Goal: Task Accomplishment & Management: Manage account settings

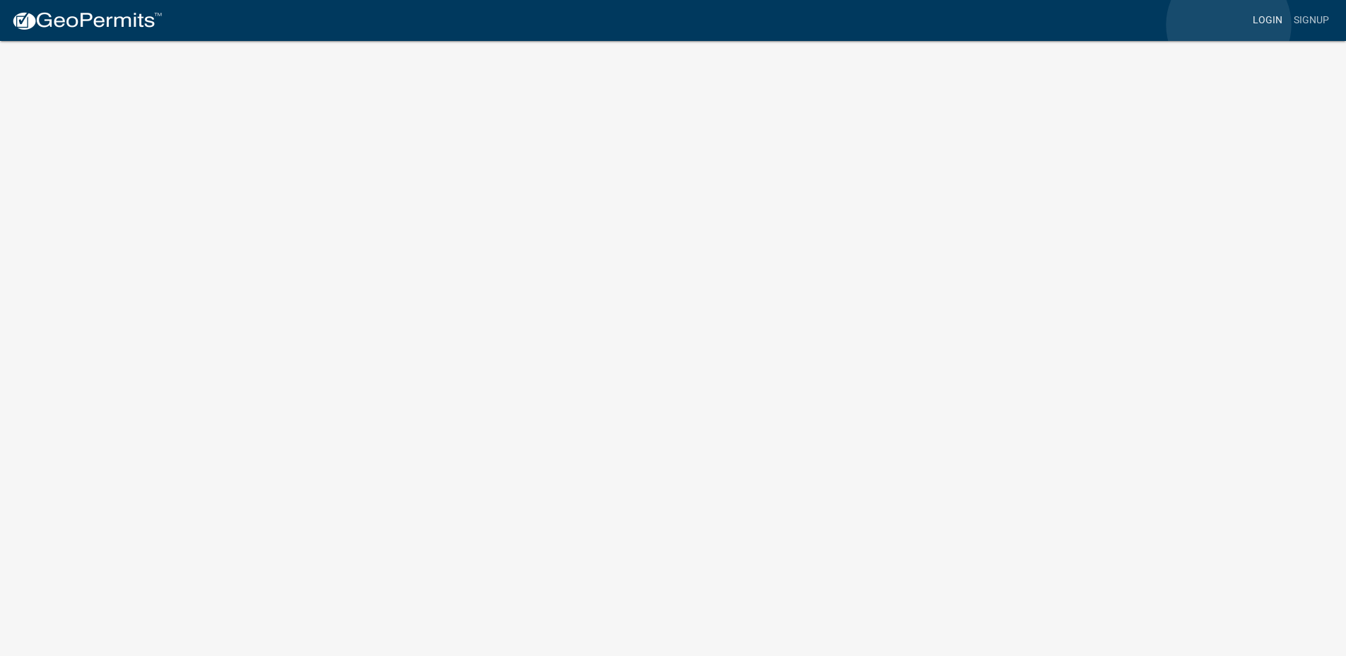
click at [1247, 25] on link "Login" at bounding box center [1267, 20] width 41 height 27
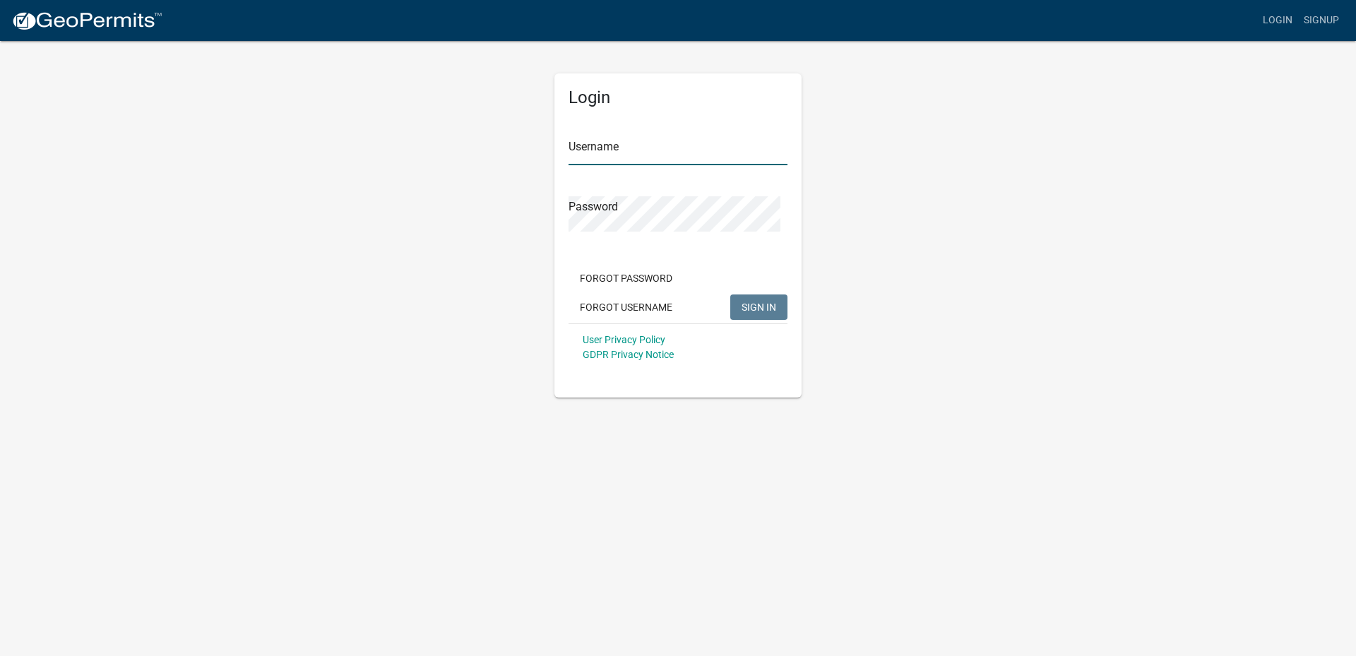
type input "Ridge187"
click at [742, 313] on span "SIGN IN" at bounding box center [759, 307] width 35 height 11
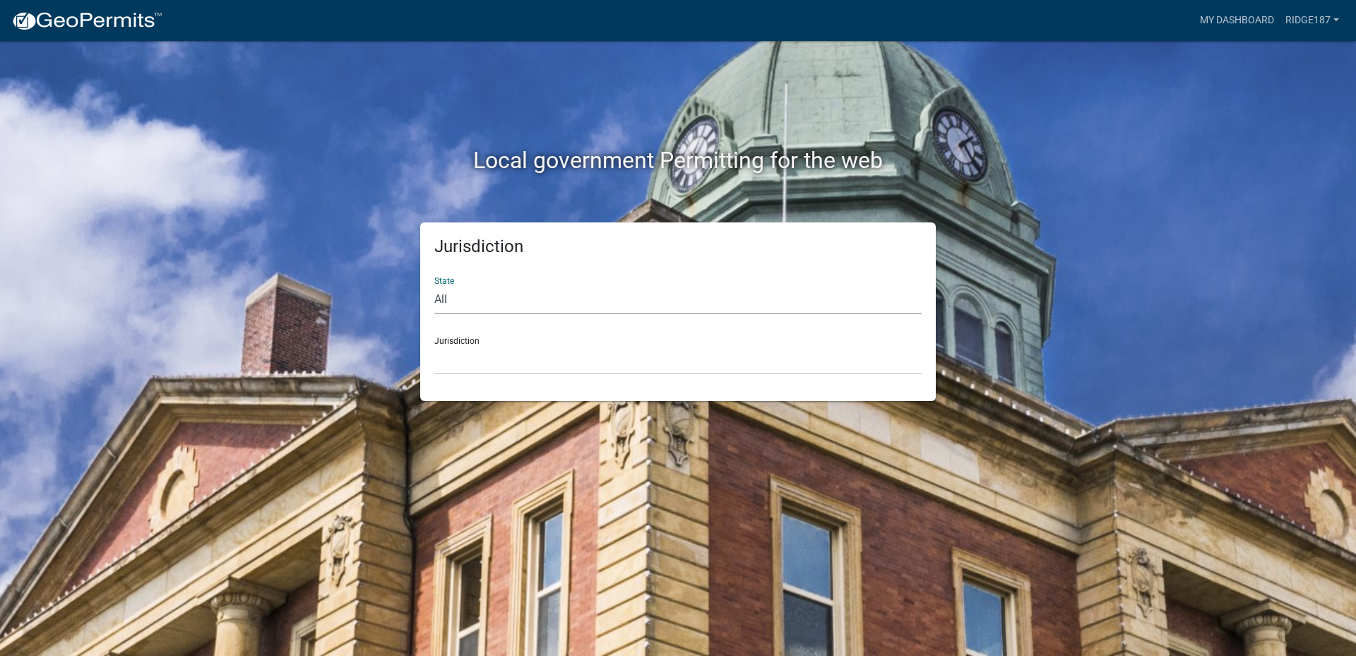
click at [508, 314] on select "All [US_STATE] [US_STATE] [US_STATE] [US_STATE] [US_STATE] [US_STATE] [US_STATE…" at bounding box center [677, 299] width 487 height 29
select select "[US_STATE]"
click at [438, 309] on select "All [US_STATE] [US_STATE] [US_STATE] [US_STATE] [US_STATE] [US_STATE] [US_STATE…" at bounding box center [677, 299] width 487 height 29
click at [511, 374] on select "City of [GEOGRAPHIC_DATA], [US_STATE] City of [GEOGRAPHIC_DATA], [US_STATE] Cit…" at bounding box center [677, 359] width 487 height 29
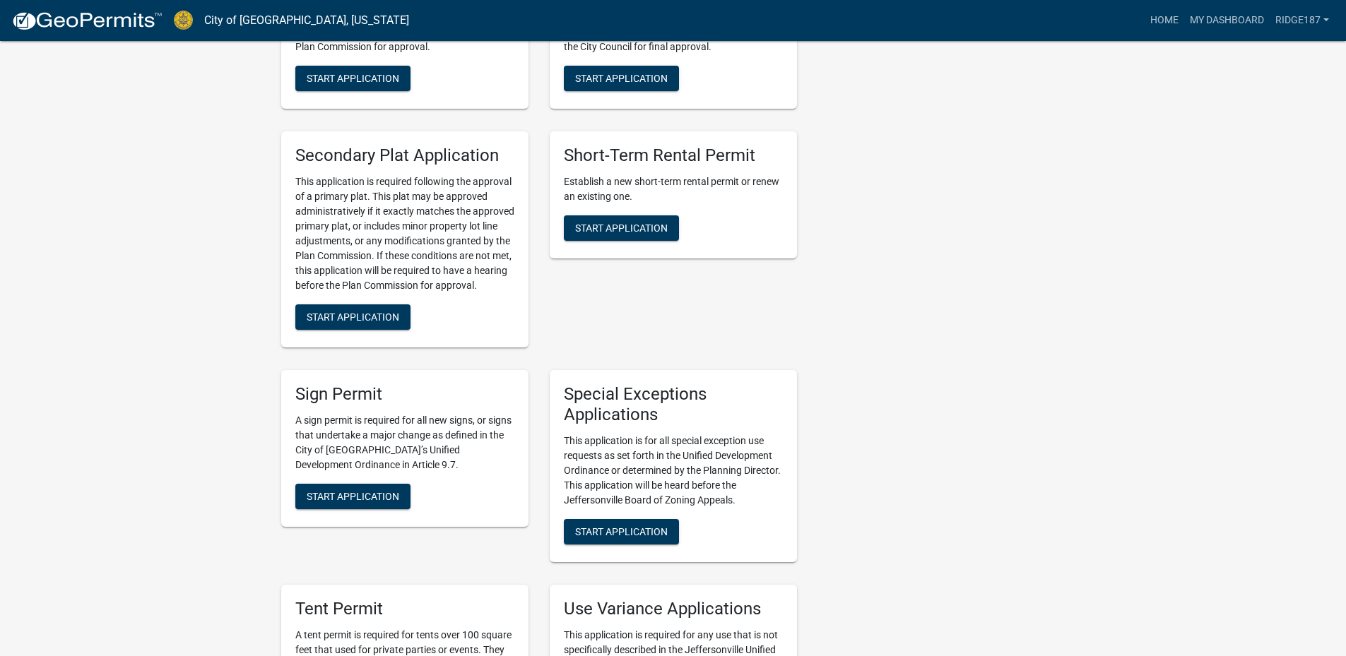
scroll to position [2543, 0]
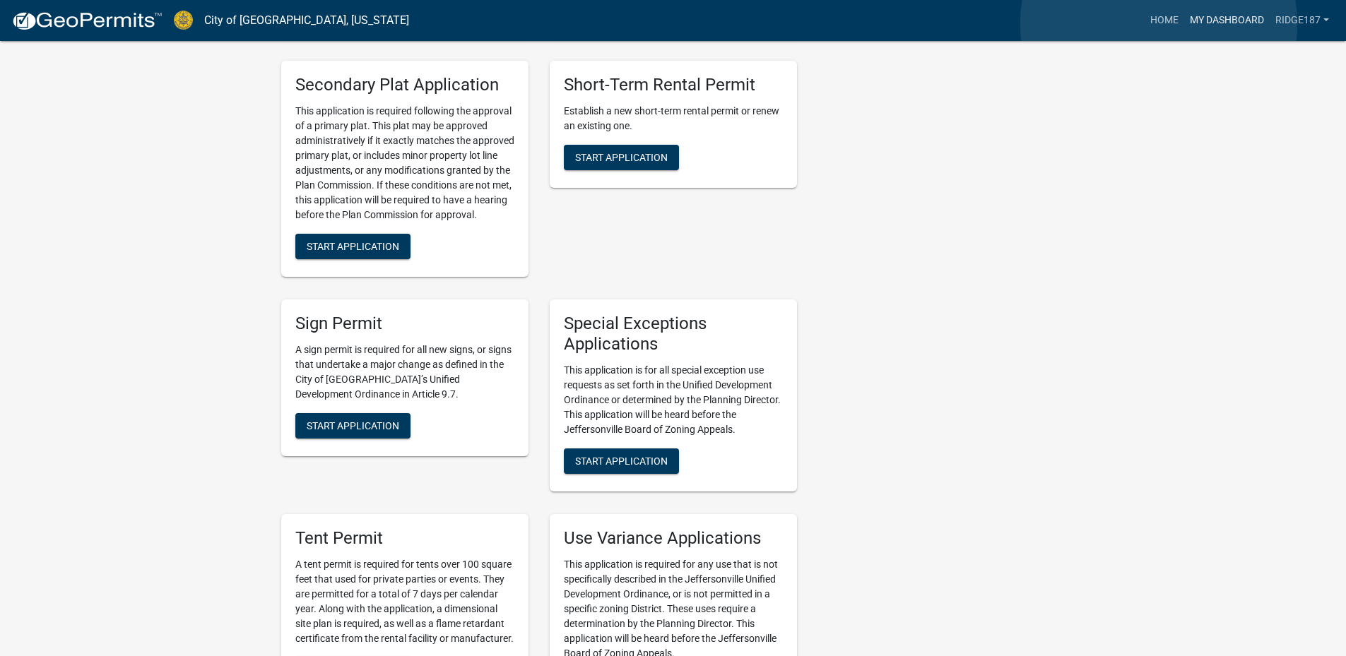
click at [1184, 24] on link "My Dashboard" at bounding box center [1226, 20] width 85 height 27
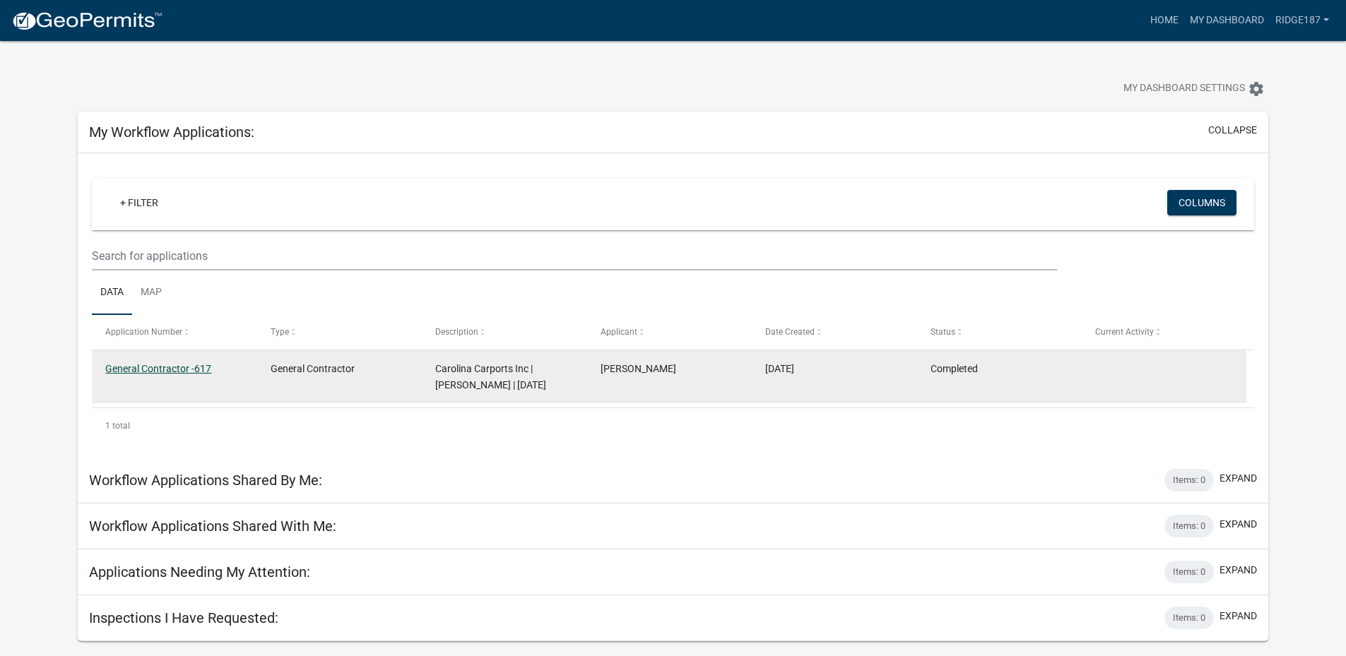
click at [144, 374] on link "General Contractor -617" at bounding box center [158, 368] width 106 height 11
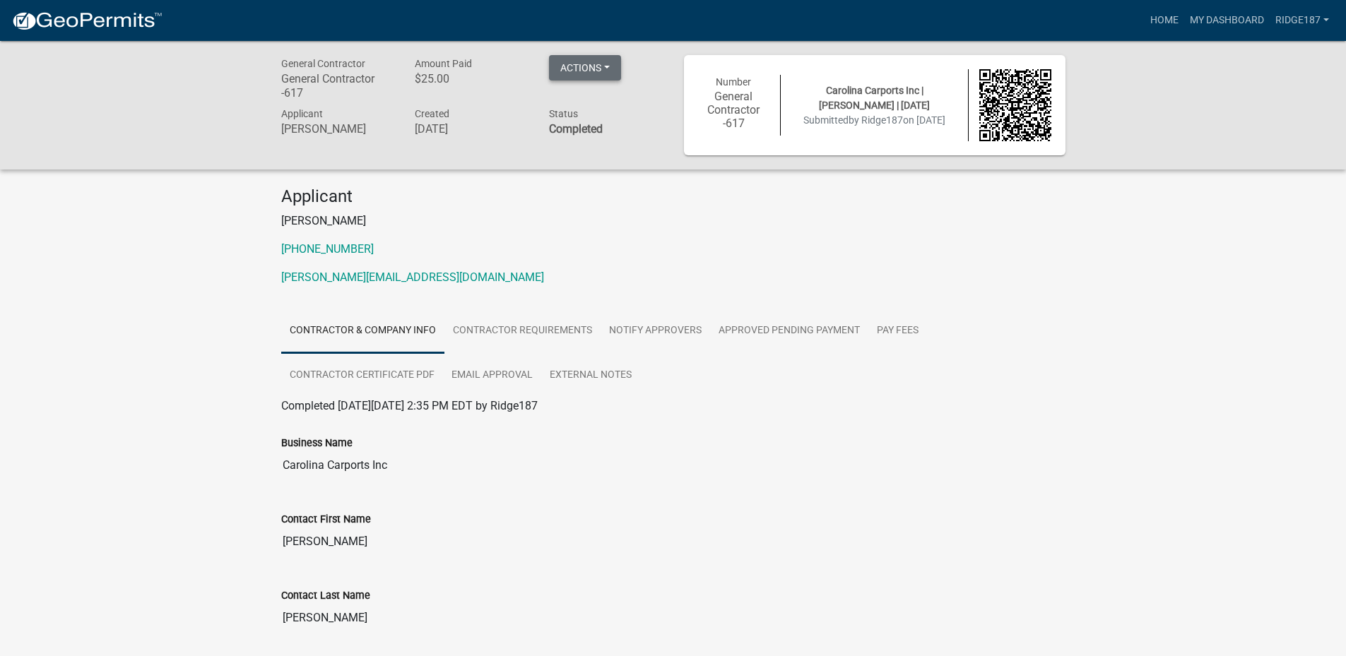
click at [593, 59] on button "Actions" at bounding box center [585, 67] width 72 height 25
click at [890, 263] on div "Applicant [PERSON_NAME] [PHONE_NUMBER] [PERSON_NAME][EMAIL_ADDRESS][DOMAIN_NAME]" at bounding box center [673, 241] width 805 height 111
click at [584, 354] on link "Contractor Requirements" at bounding box center [522, 331] width 156 height 45
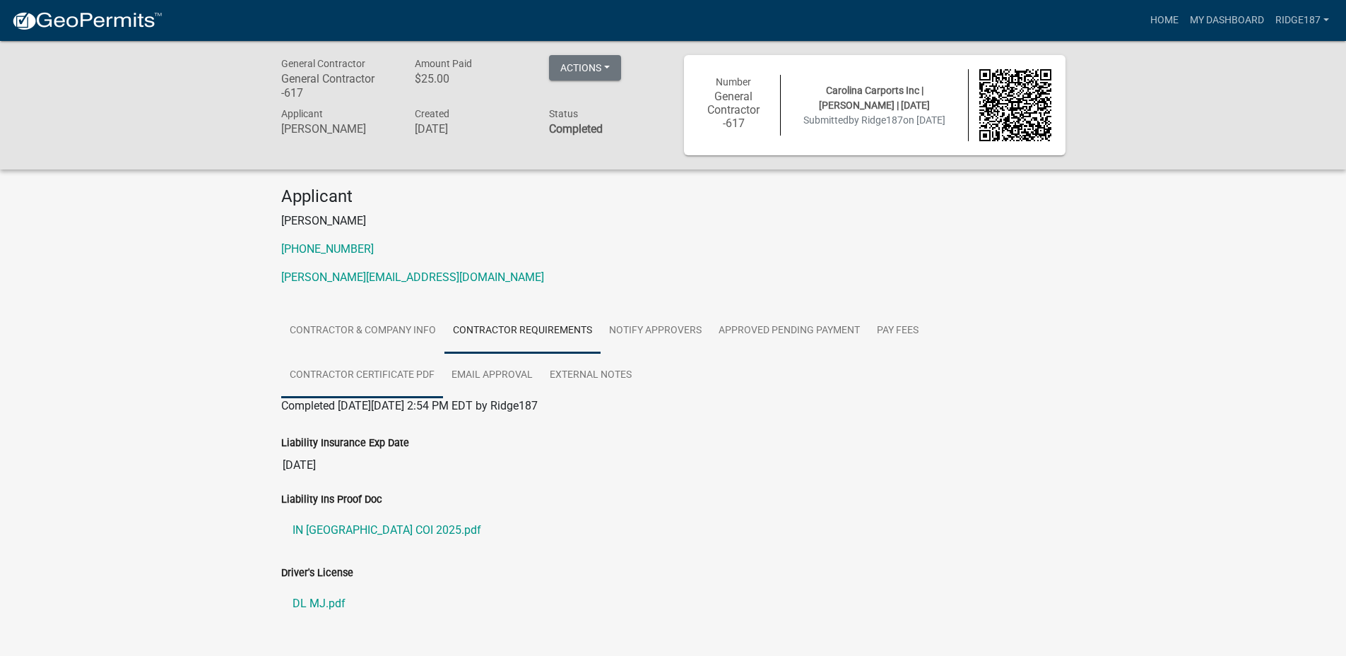
scroll to position [108, 0]
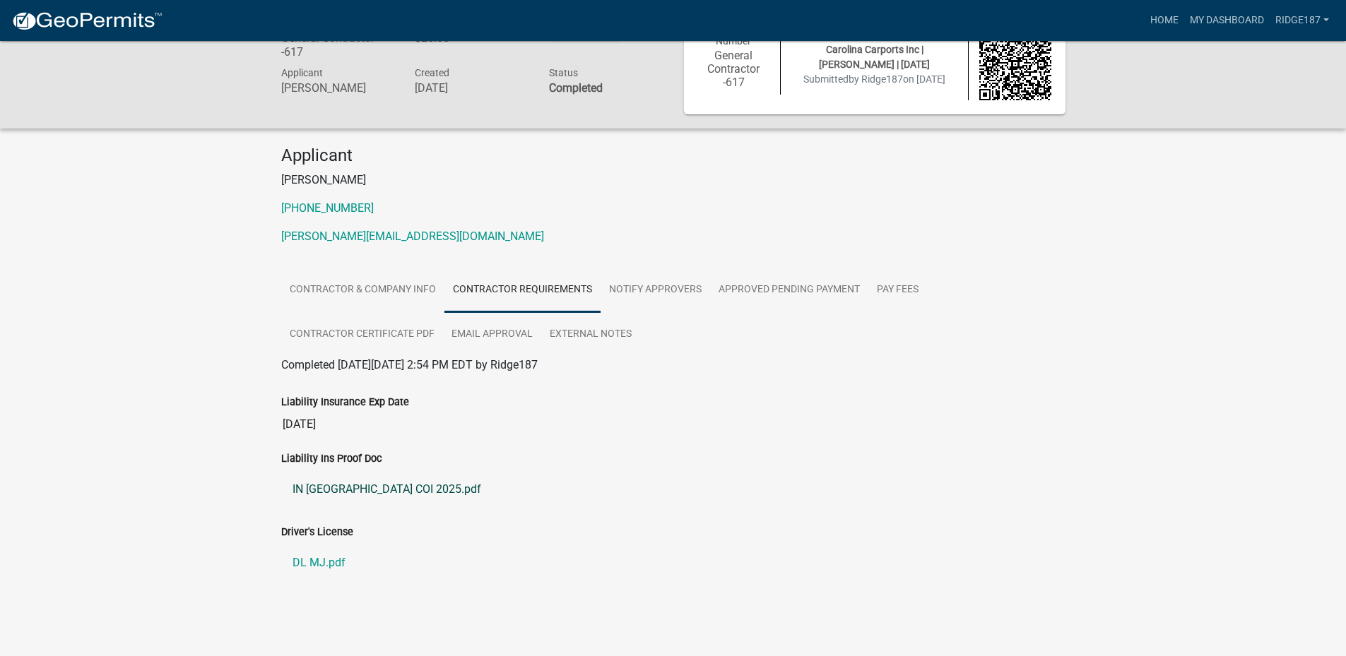
click at [358, 506] on link "IN [GEOGRAPHIC_DATA] COI 2025.pdf" at bounding box center [673, 490] width 784 height 34
click at [443, 327] on link "Contractor Certificate PDF" at bounding box center [362, 334] width 162 height 45
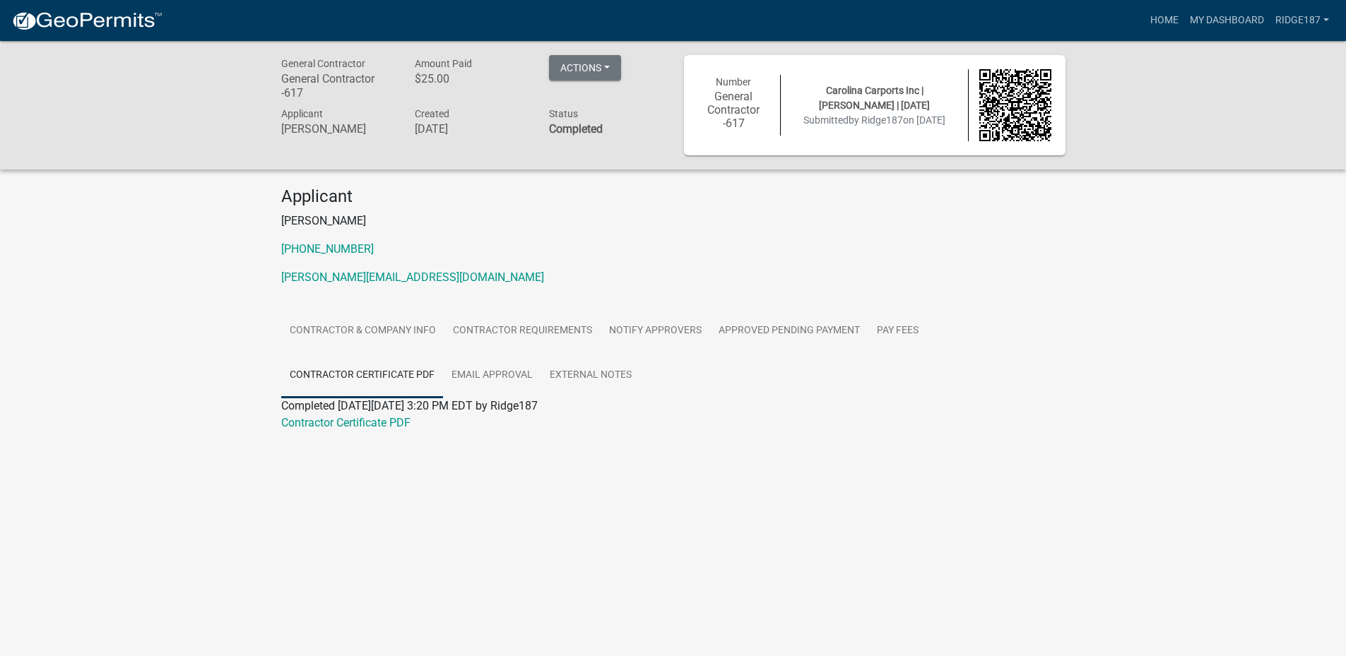
scroll to position [0, 0]
click at [621, 71] on button "Actions" at bounding box center [585, 67] width 72 height 25
click at [582, 293] on div "Applicant [PERSON_NAME] [PHONE_NUMBER] [PERSON_NAME][EMAIL_ADDRESS][DOMAIN_NAME]" at bounding box center [673, 241] width 805 height 111
click at [710, 354] on link "Notify Approvers" at bounding box center [654, 331] width 109 height 45
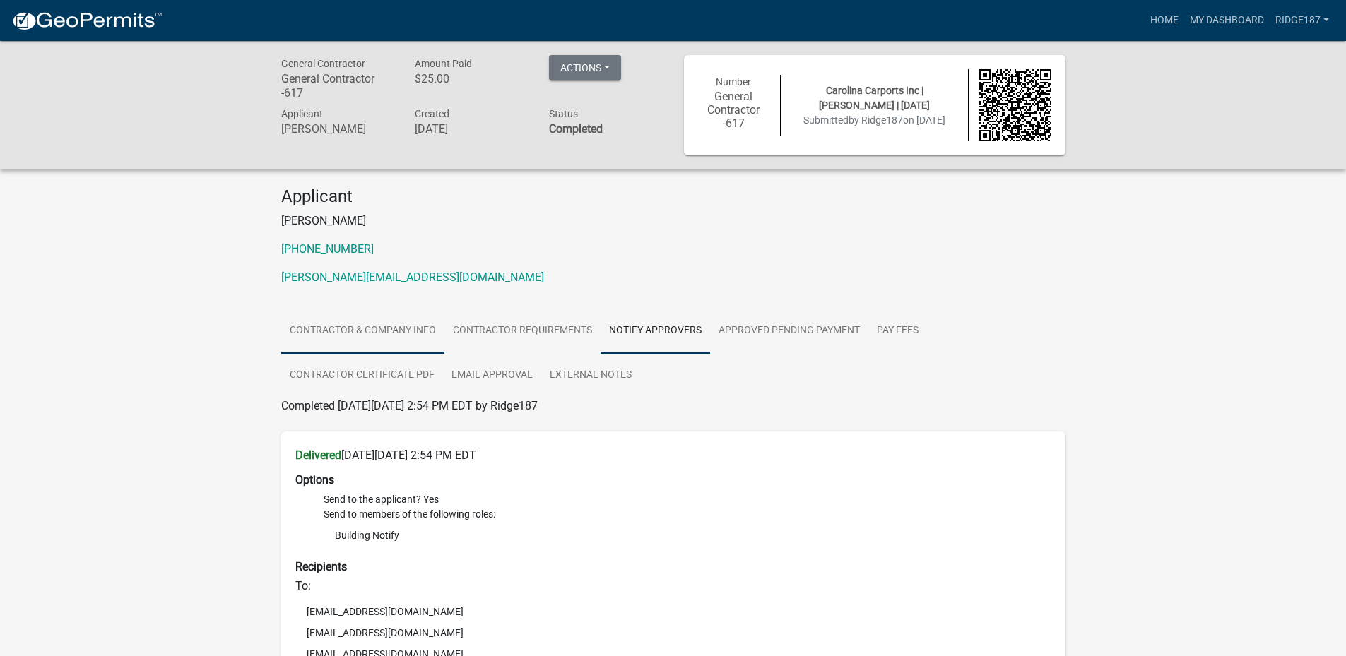
click at [345, 354] on link "Contractor & Company Info" at bounding box center [362, 331] width 163 height 45
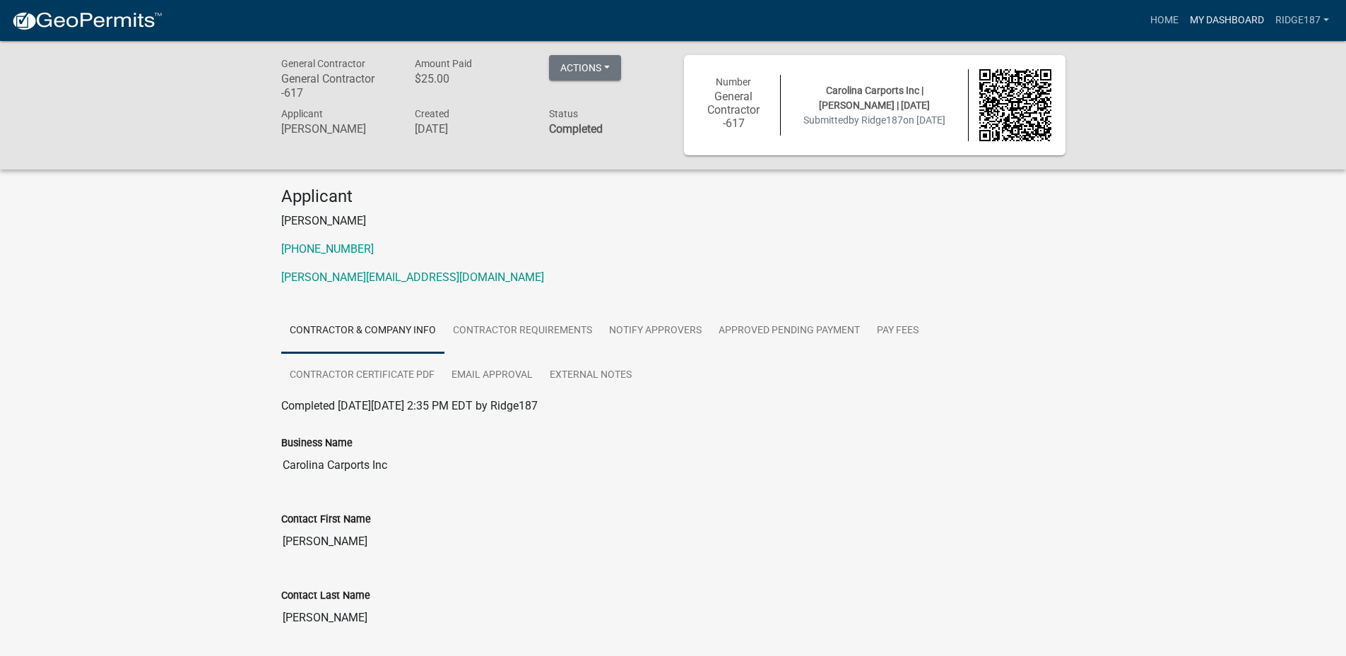
click at [1184, 21] on link "My Dashboard" at bounding box center [1226, 20] width 85 height 27
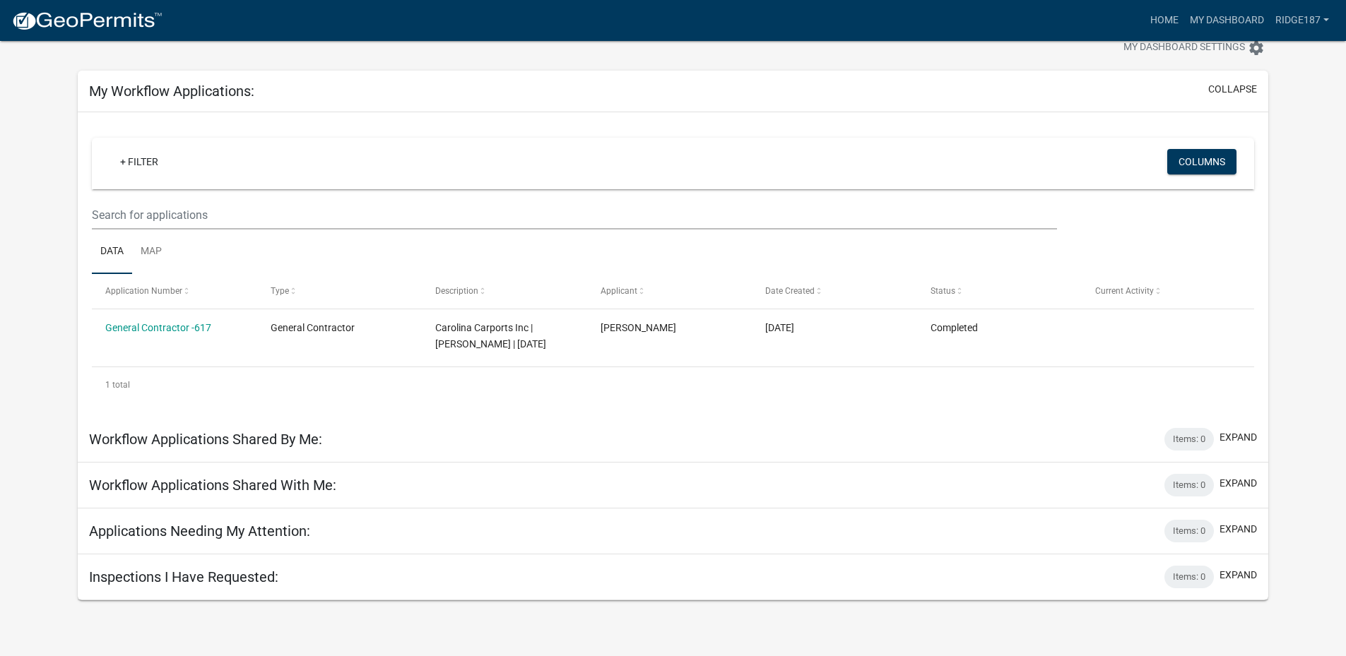
scroll to position [86, 0]
click at [1120, 296] on span "Current Activity" at bounding box center [1124, 291] width 59 height 10
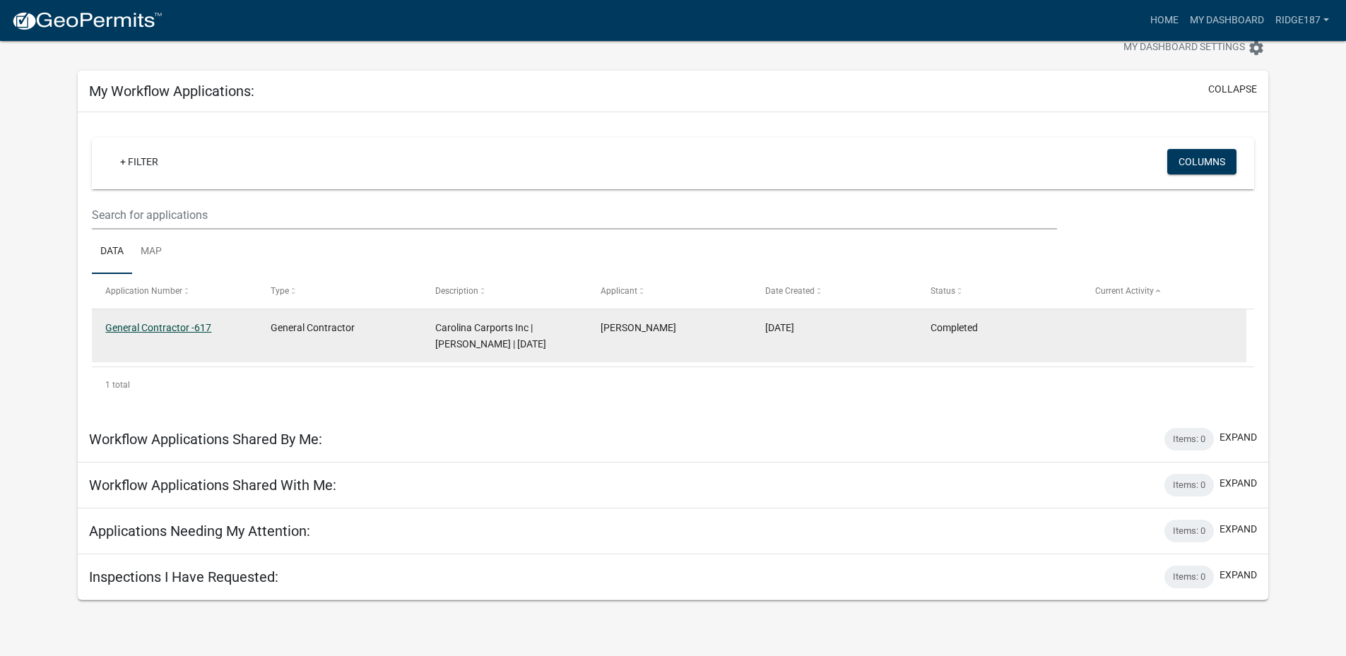
click at [207, 333] on link "General Contractor -617" at bounding box center [158, 327] width 106 height 11
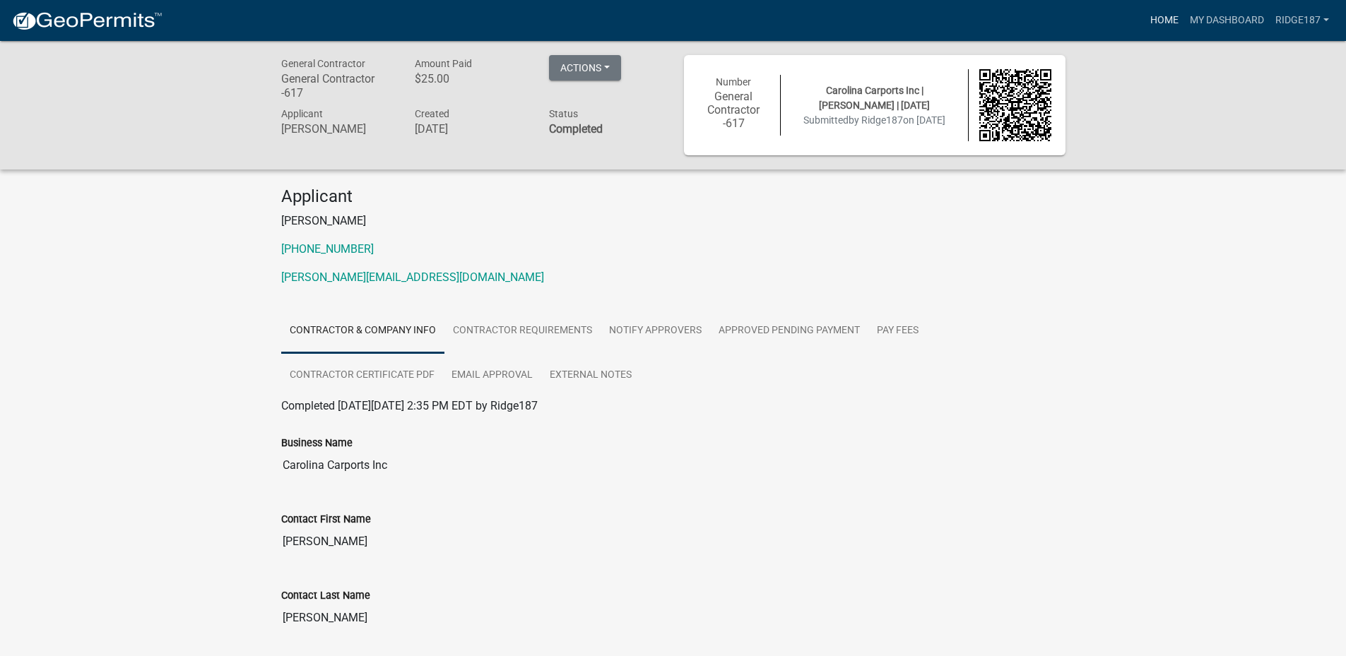
click at [1144, 20] on link "Home" at bounding box center [1164, 20] width 40 height 27
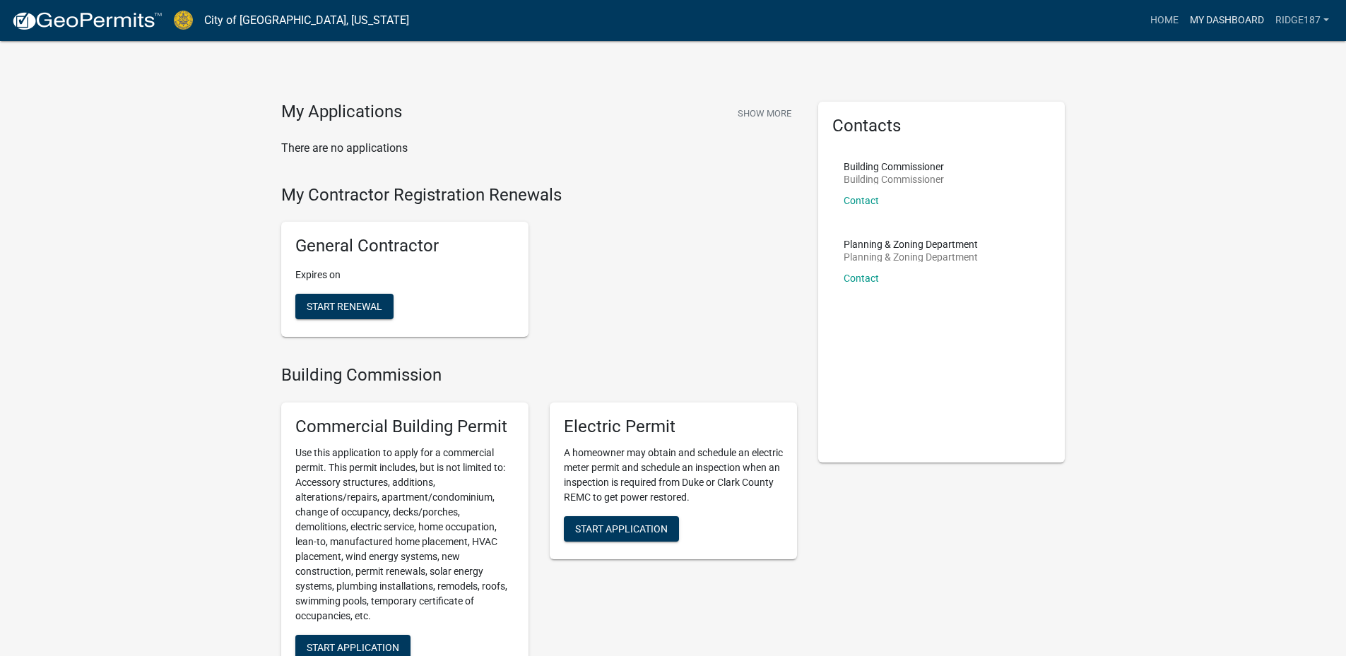
click at [1184, 21] on link "My Dashboard" at bounding box center [1226, 20] width 85 height 27
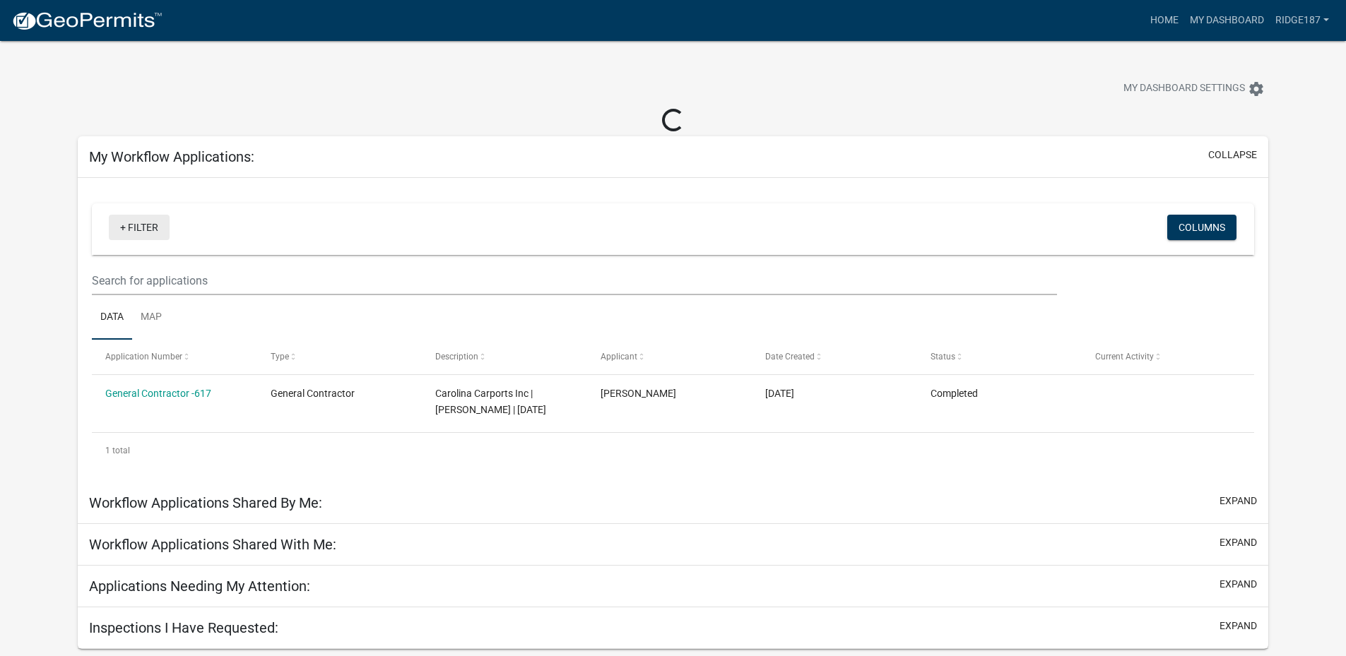
click at [155, 240] on link "+ Filter" at bounding box center [139, 227] width 61 height 25
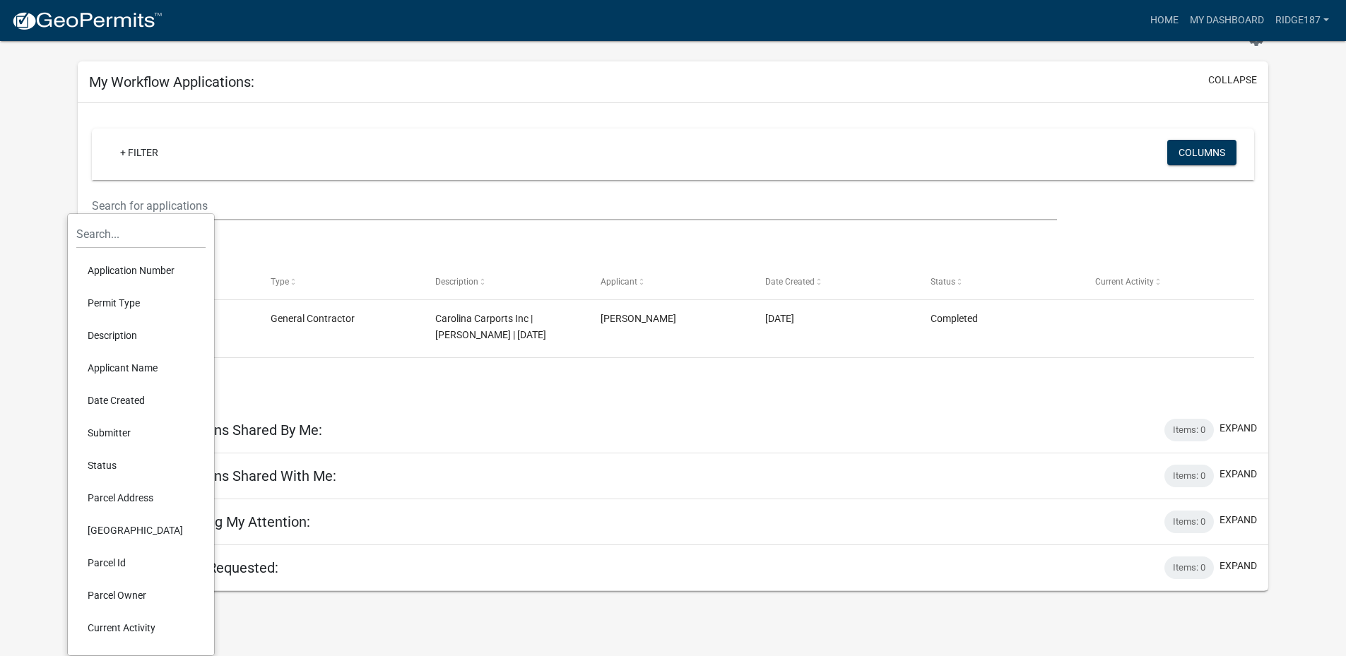
scroll to position [160, 0]
click at [494, 191] on input "text" at bounding box center [574, 205] width 964 height 29
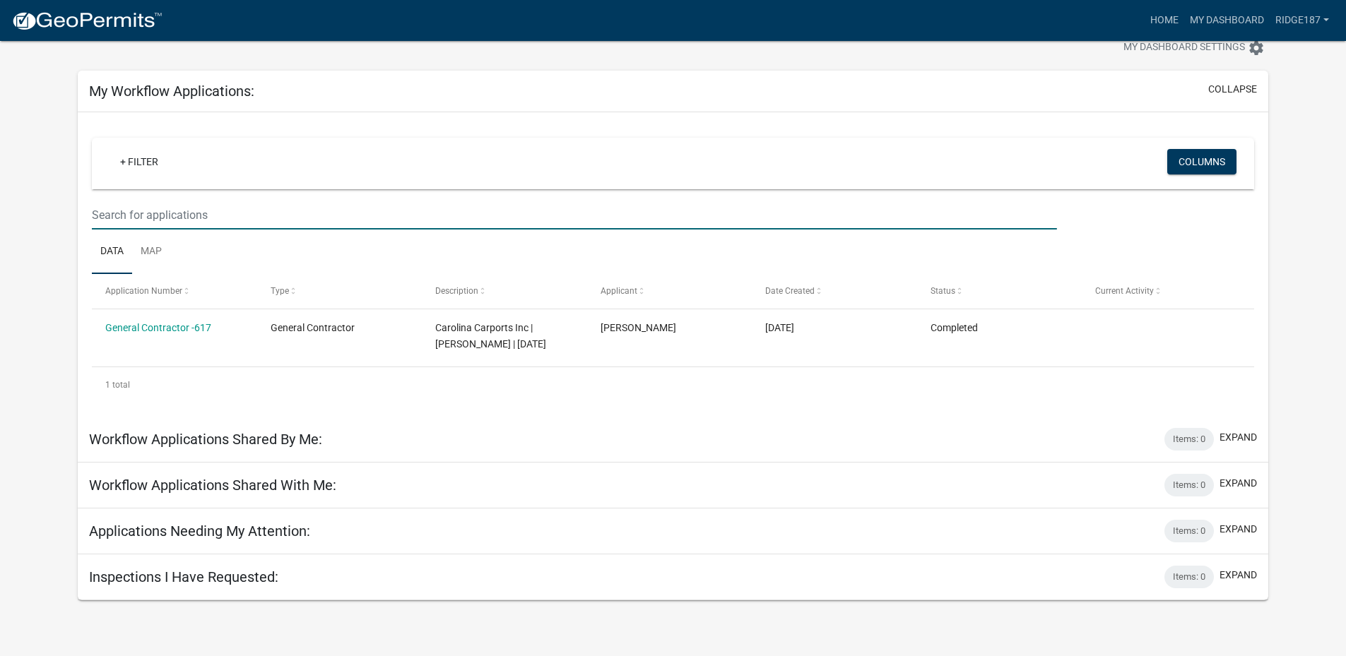
scroll to position [0, 0]
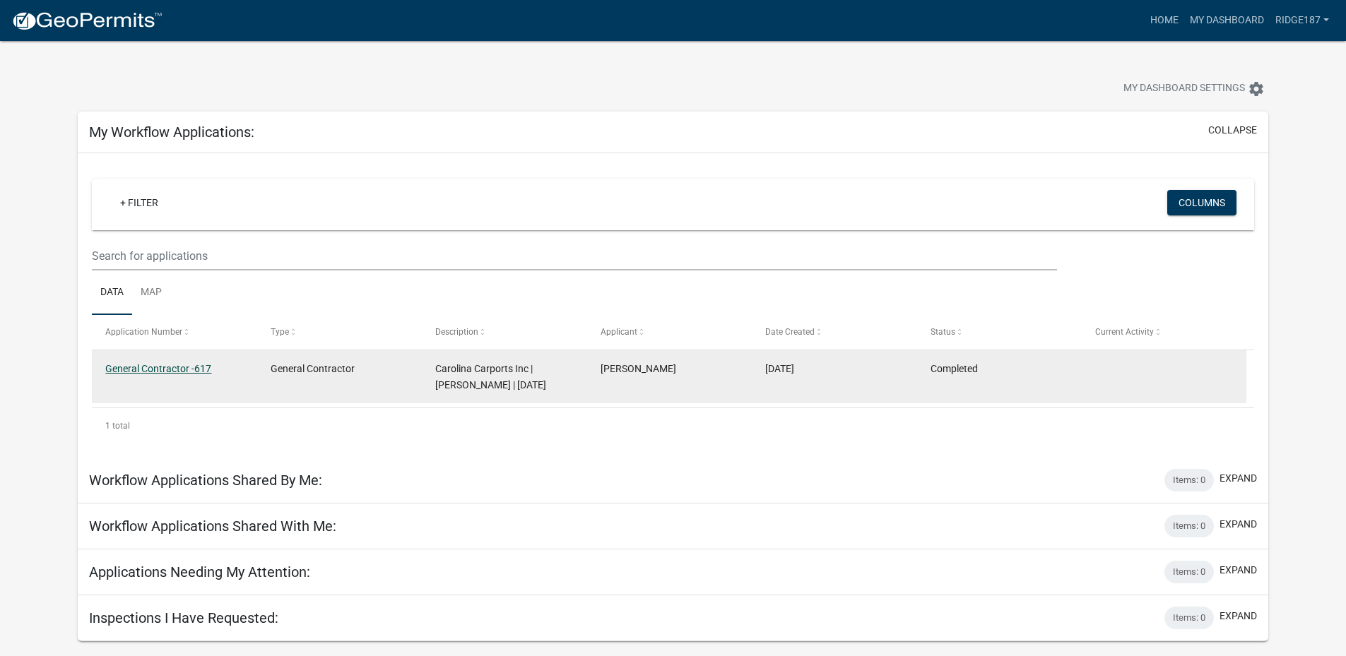
click at [179, 374] on link "General Contractor -617" at bounding box center [158, 368] width 106 height 11
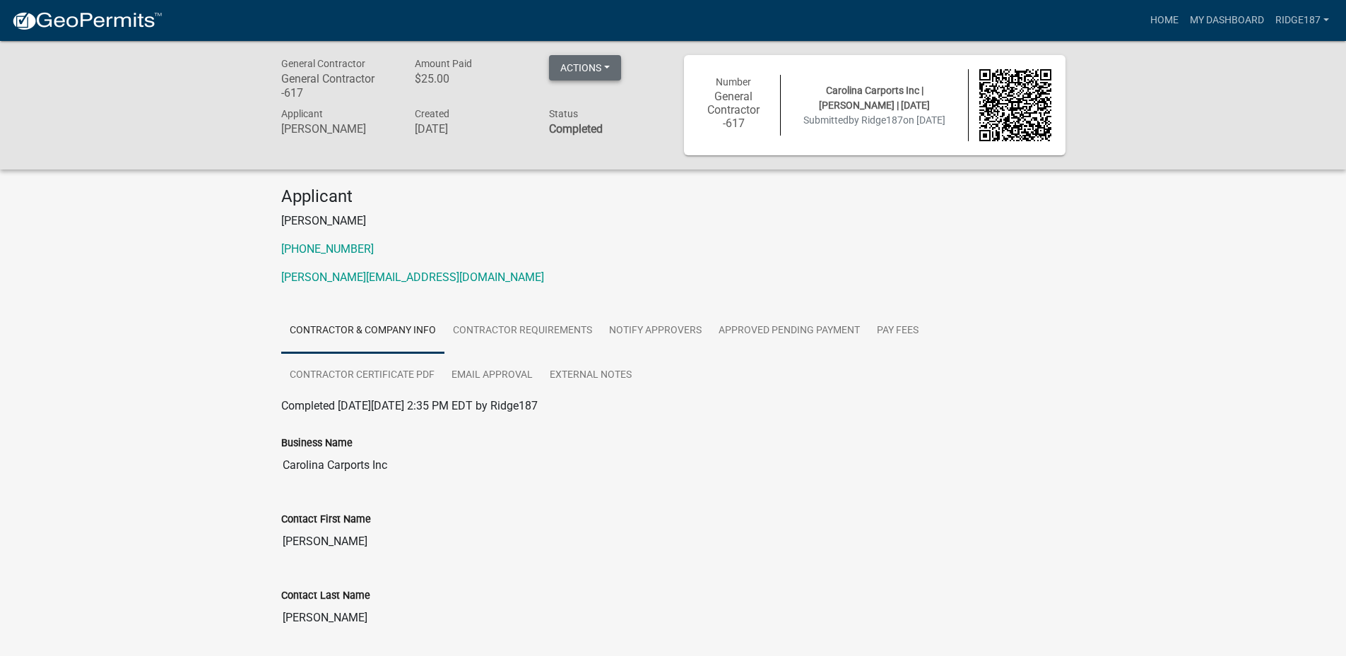
click at [596, 69] on button "Actions" at bounding box center [585, 67] width 72 height 25
click at [591, 117] on link "View receipt" at bounding box center [605, 111] width 113 height 34
click at [1284, 25] on link "Ridge187" at bounding box center [1301, 20] width 65 height 27
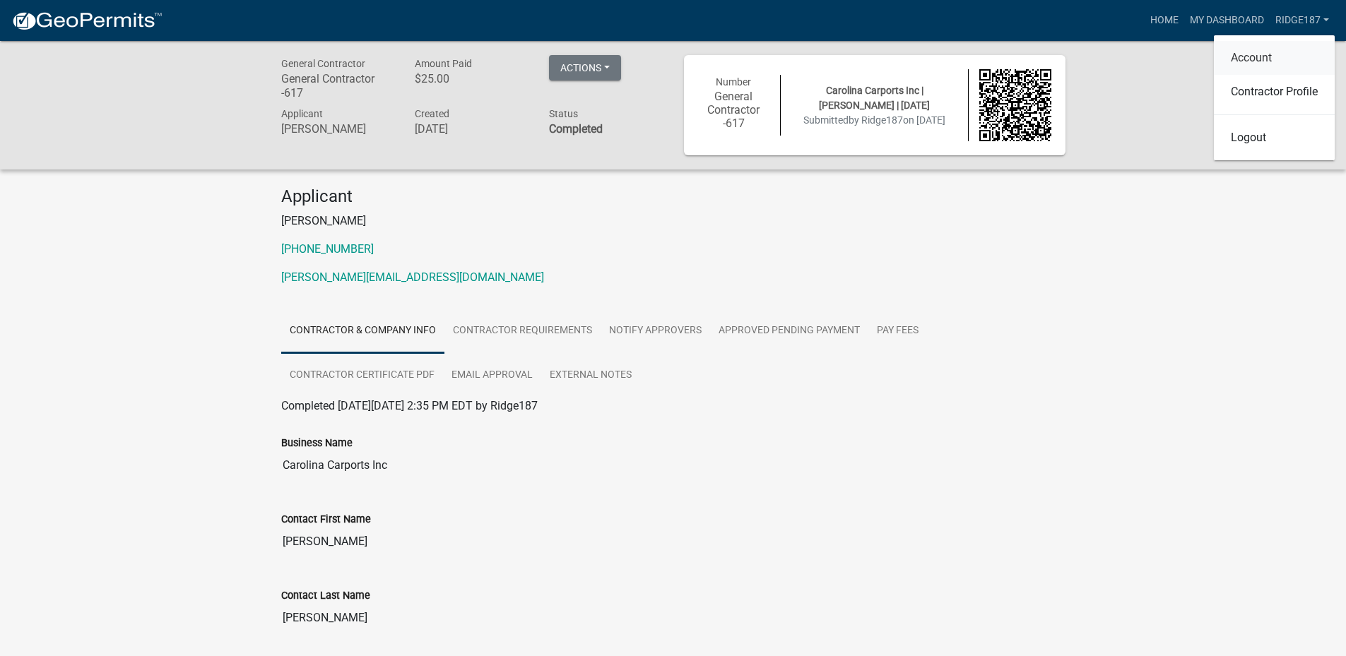
click at [1227, 66] on link "Account" at bounding box center [1274, 58] width 121 height 34
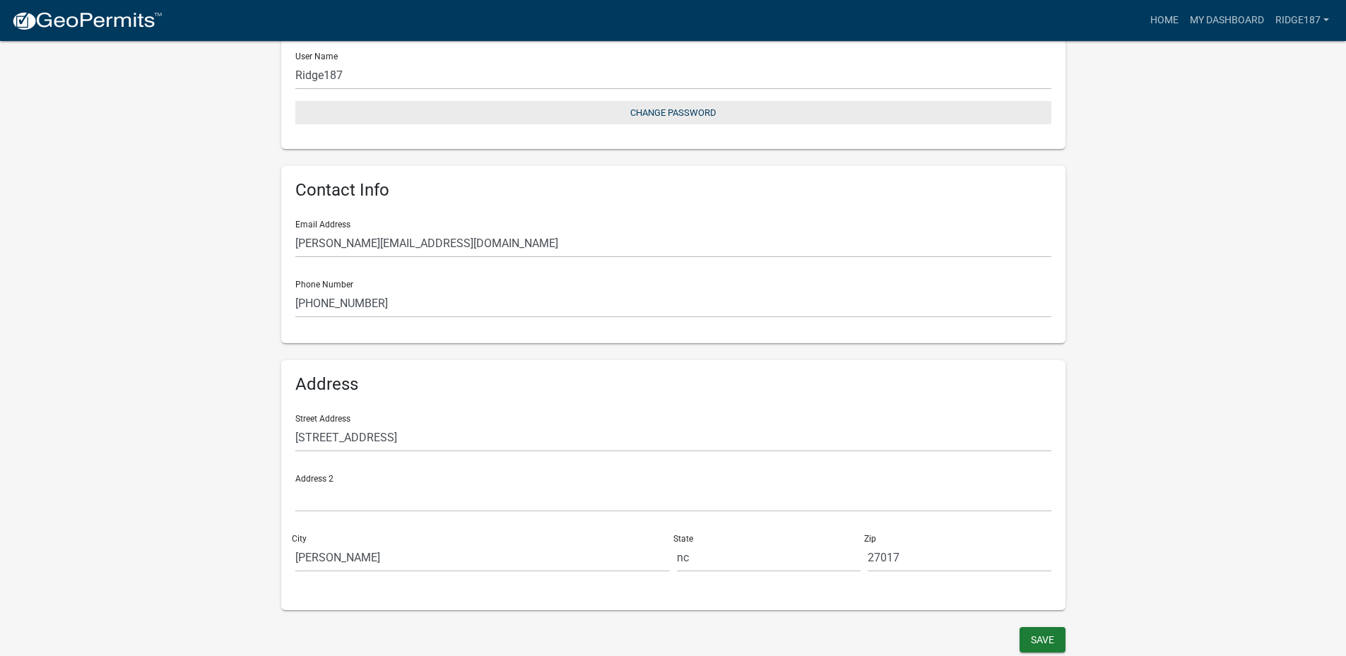
scroll to position [360, 0]
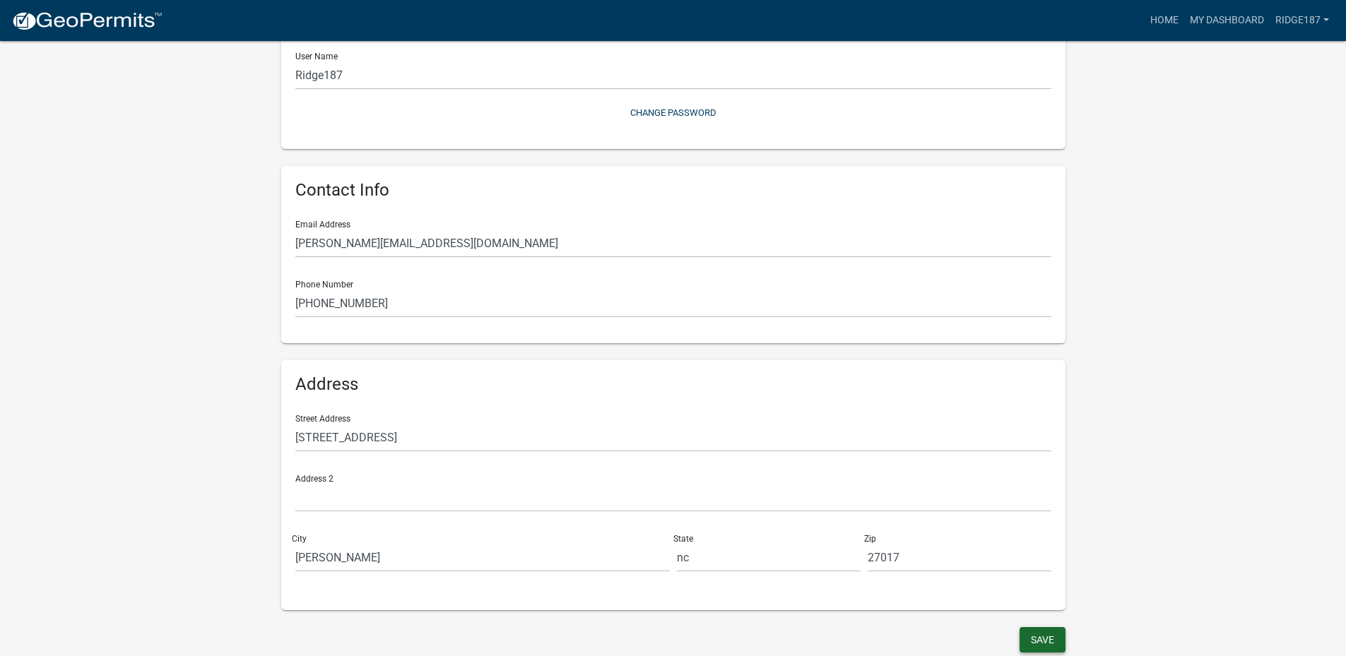
click at [1028, 640] on button "Save" at bounding box center [1042, 639] width 46 height 25
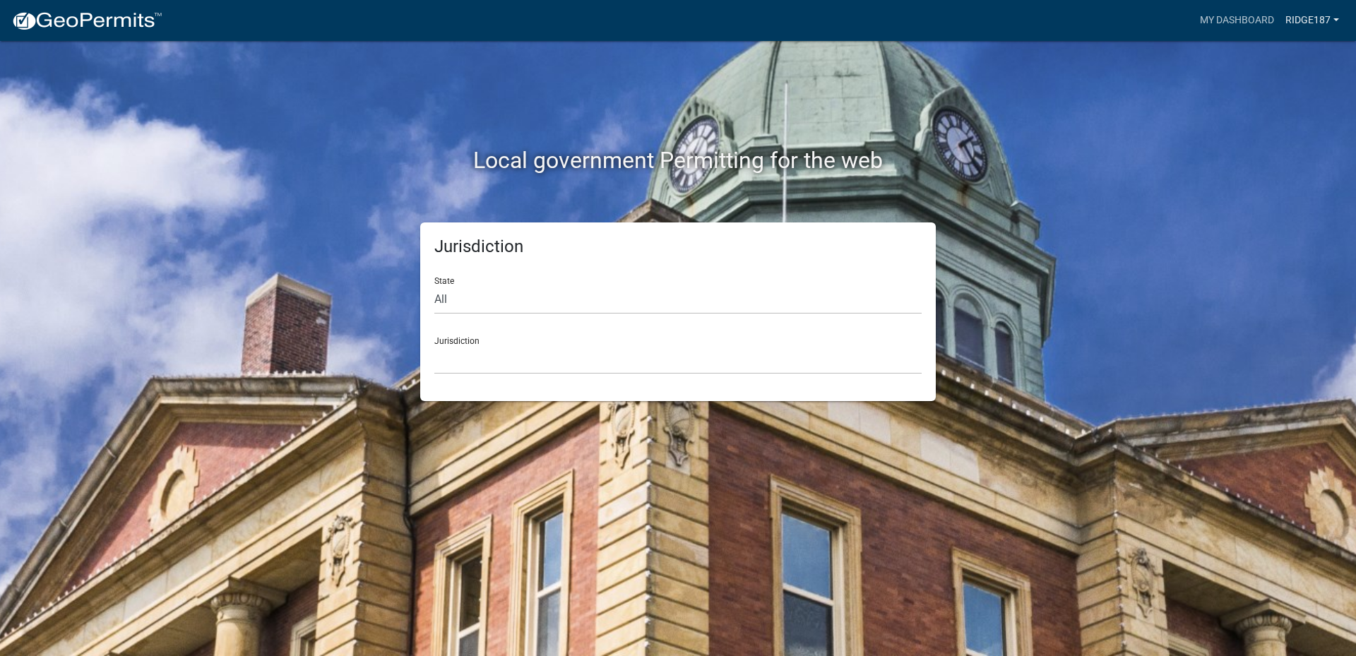
click at [1281, 23] on link "Ridge187" at bounding box center [1312, 20] width 65 height 27
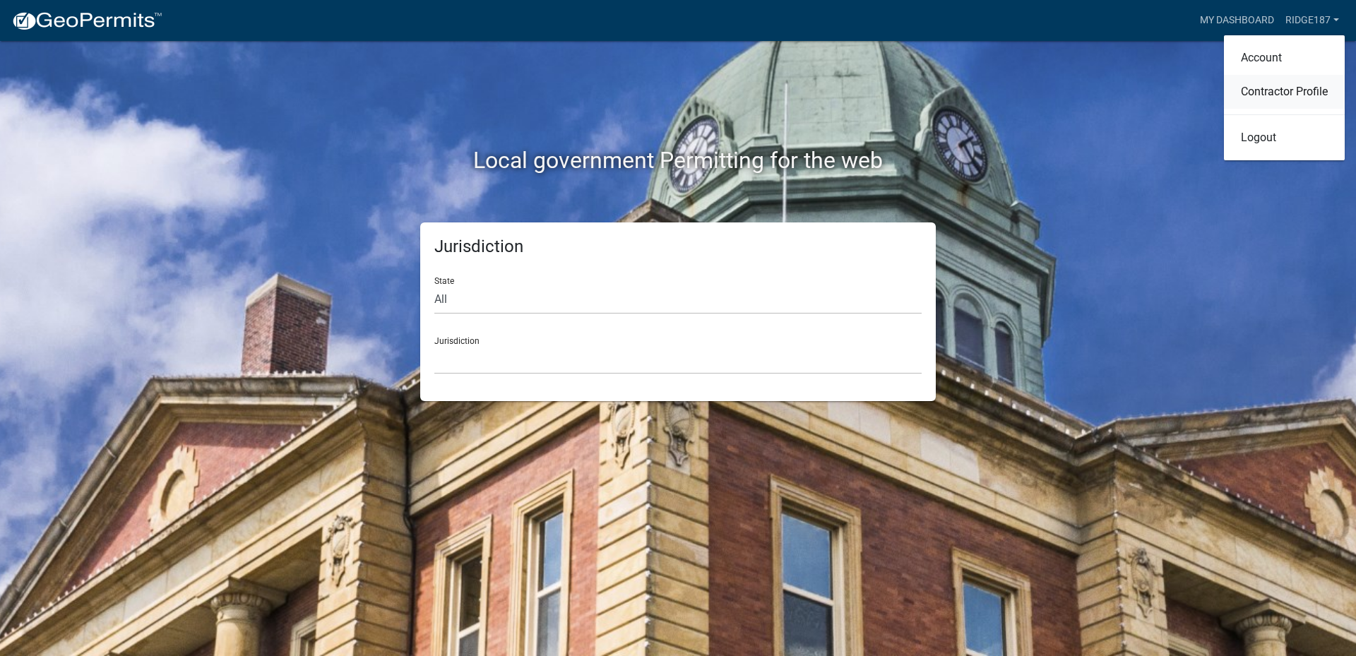
click at [1265, 108] on link "Contractor Profile" at bounding box center [1284, 92] width 121 height 34
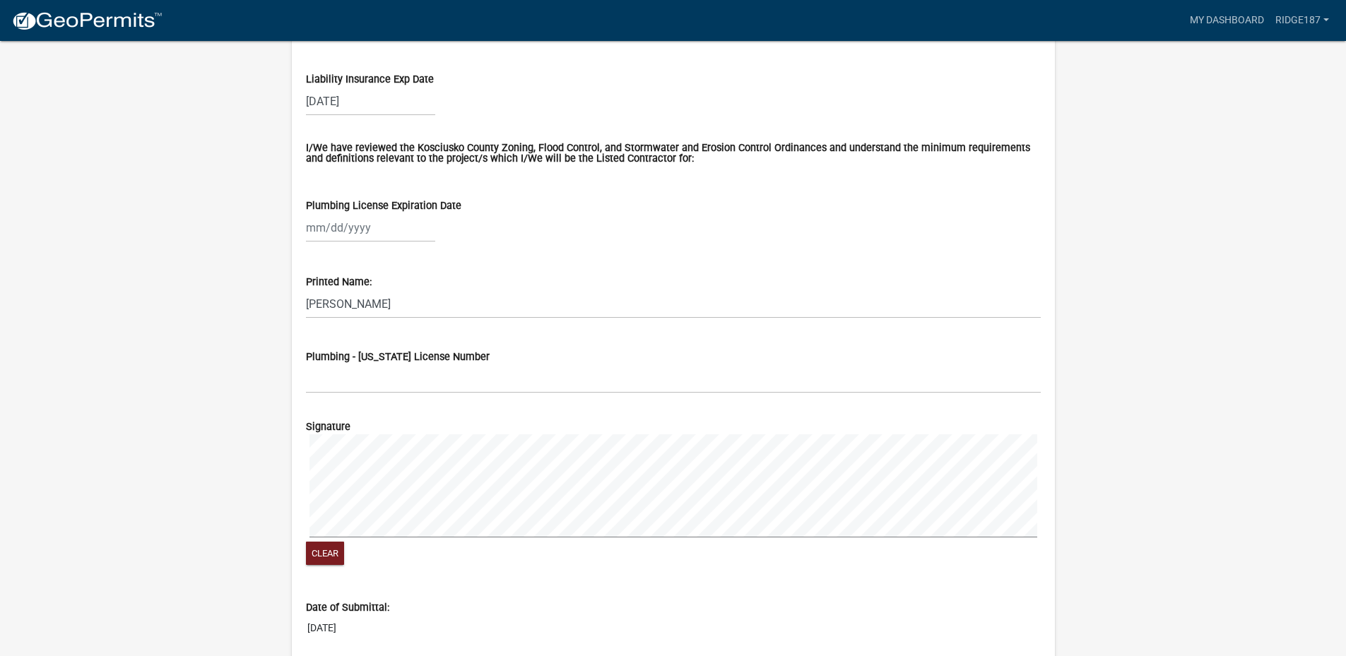
scroll to position [1766, 0]
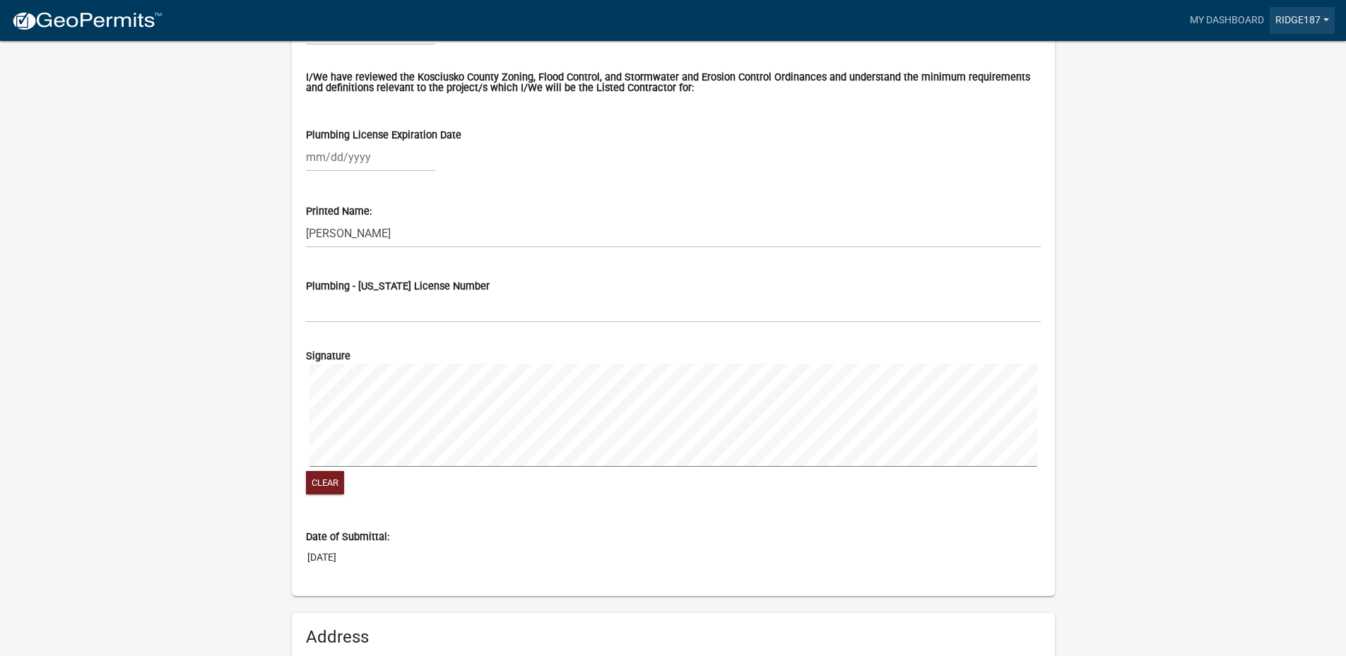
click at [1281, 30] on link "Ridge187" at bounding box center [1301, 20] width 65 height 27
click at [1232, 155] on link "Logout" at bounding box center [1274, 138] width 121 height 34
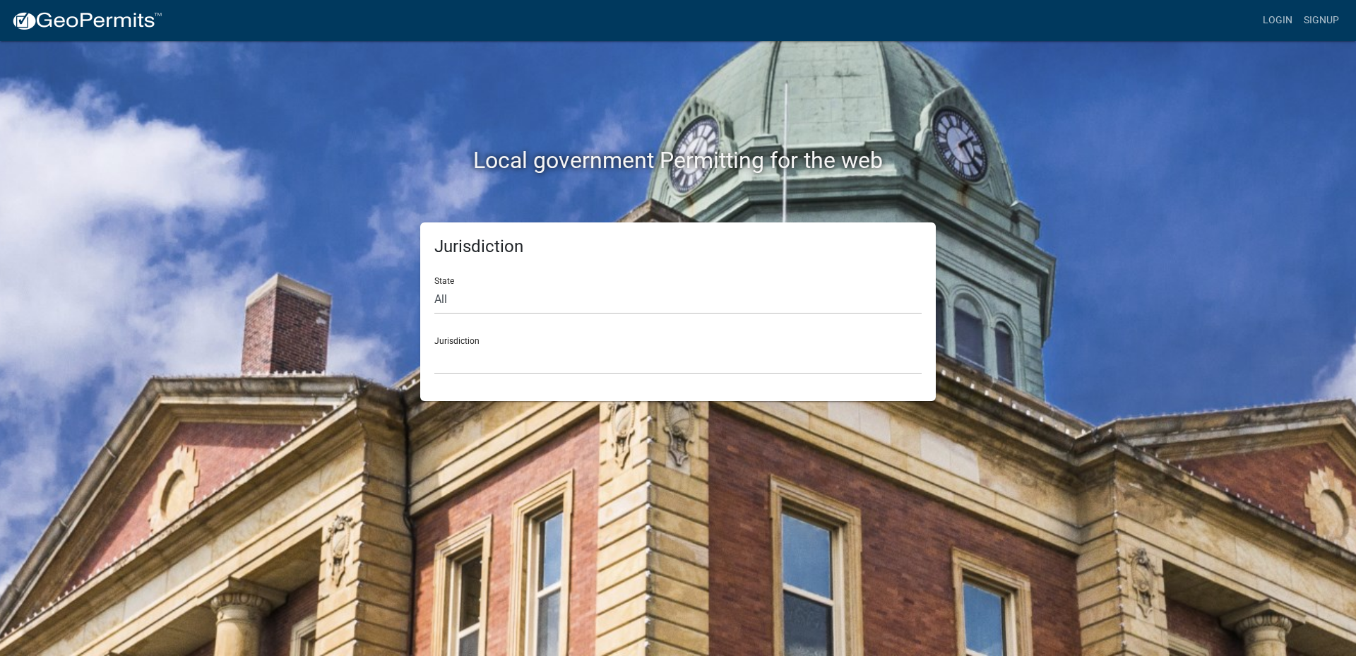
click at [1118, 214] on div "Local government Permitting for the web Jurisdiction State All [US_STATE] [US_S…" at bounding box center [678, 328] width 1356 height 656
